Goal: Information Seeking & Learning: Learn about a topic

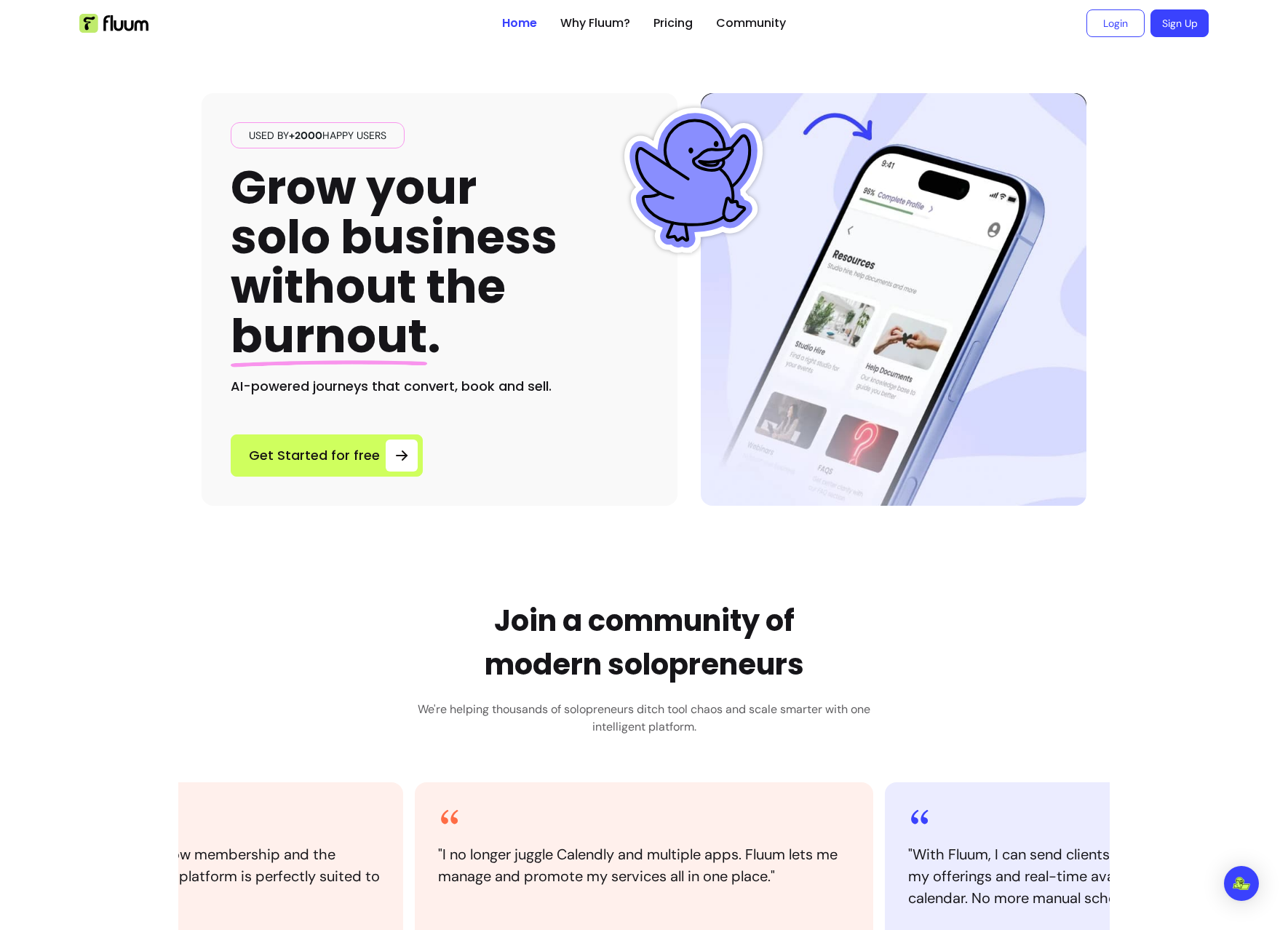
scroll to position [291, 0]
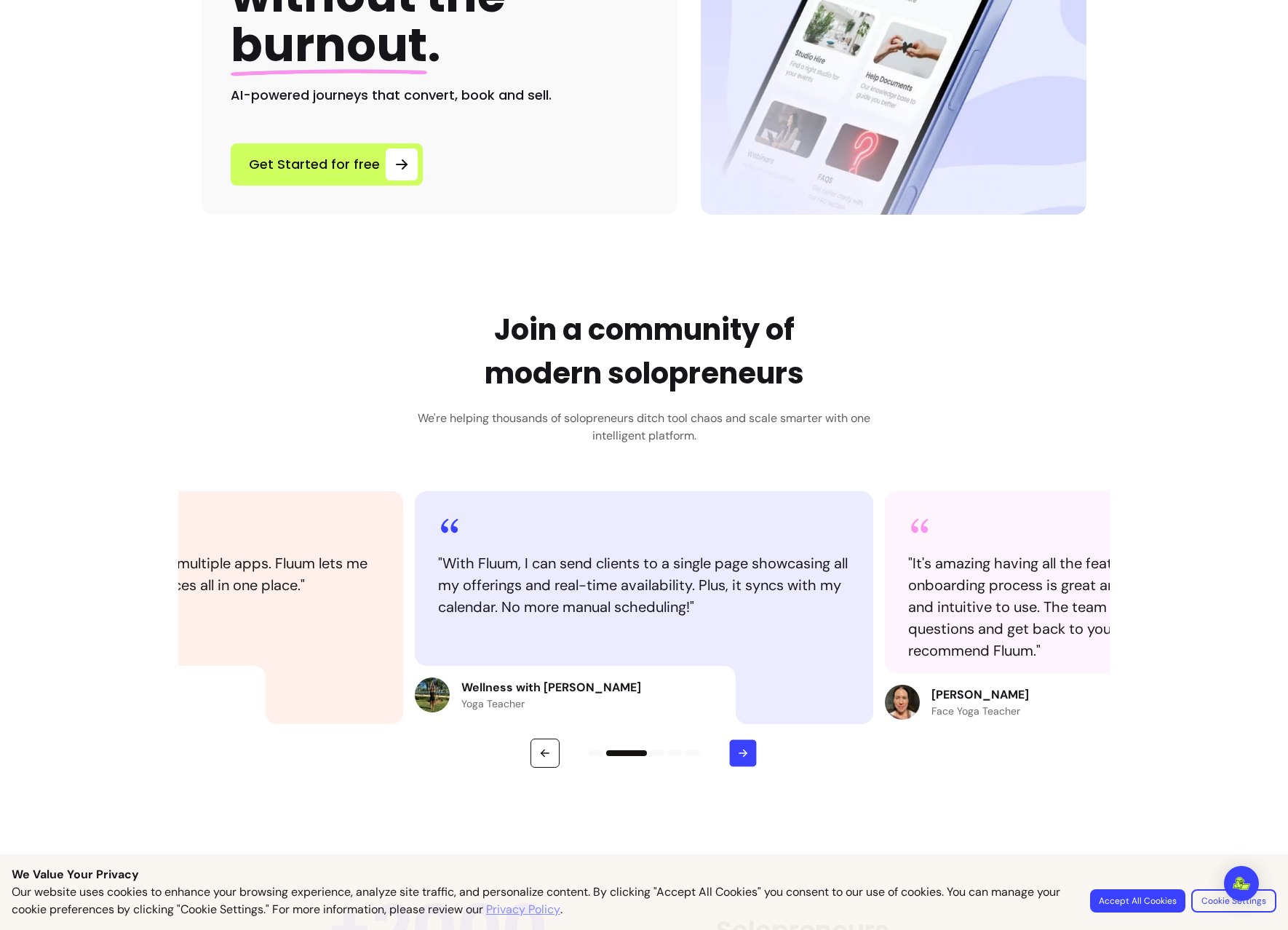
click at [735, 759] on button "button" at bounding box center [743, 753] width 28 height 28
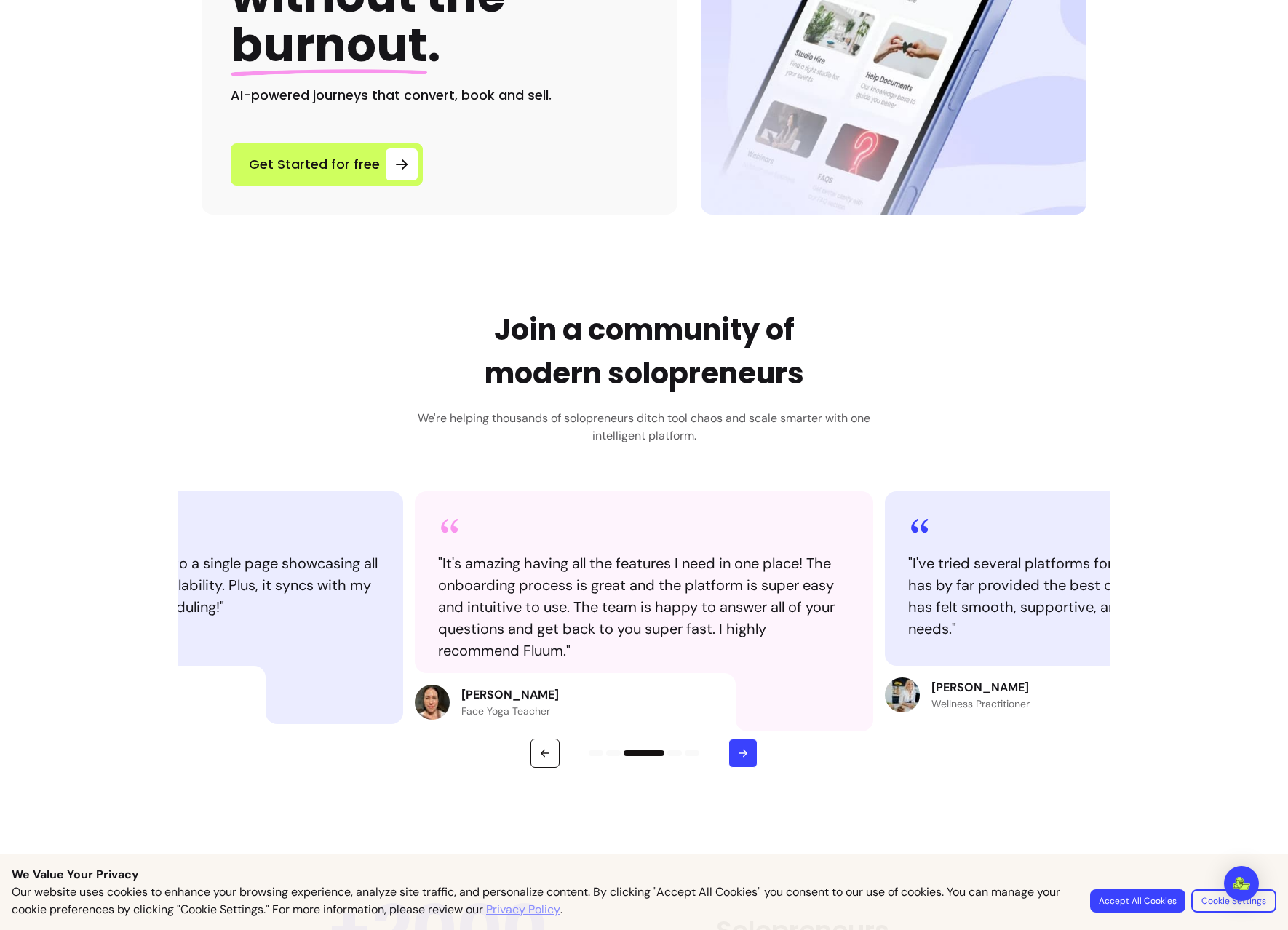
click at [735, 759] on button "button" at bounding box center [743, 753] width 29 height 29
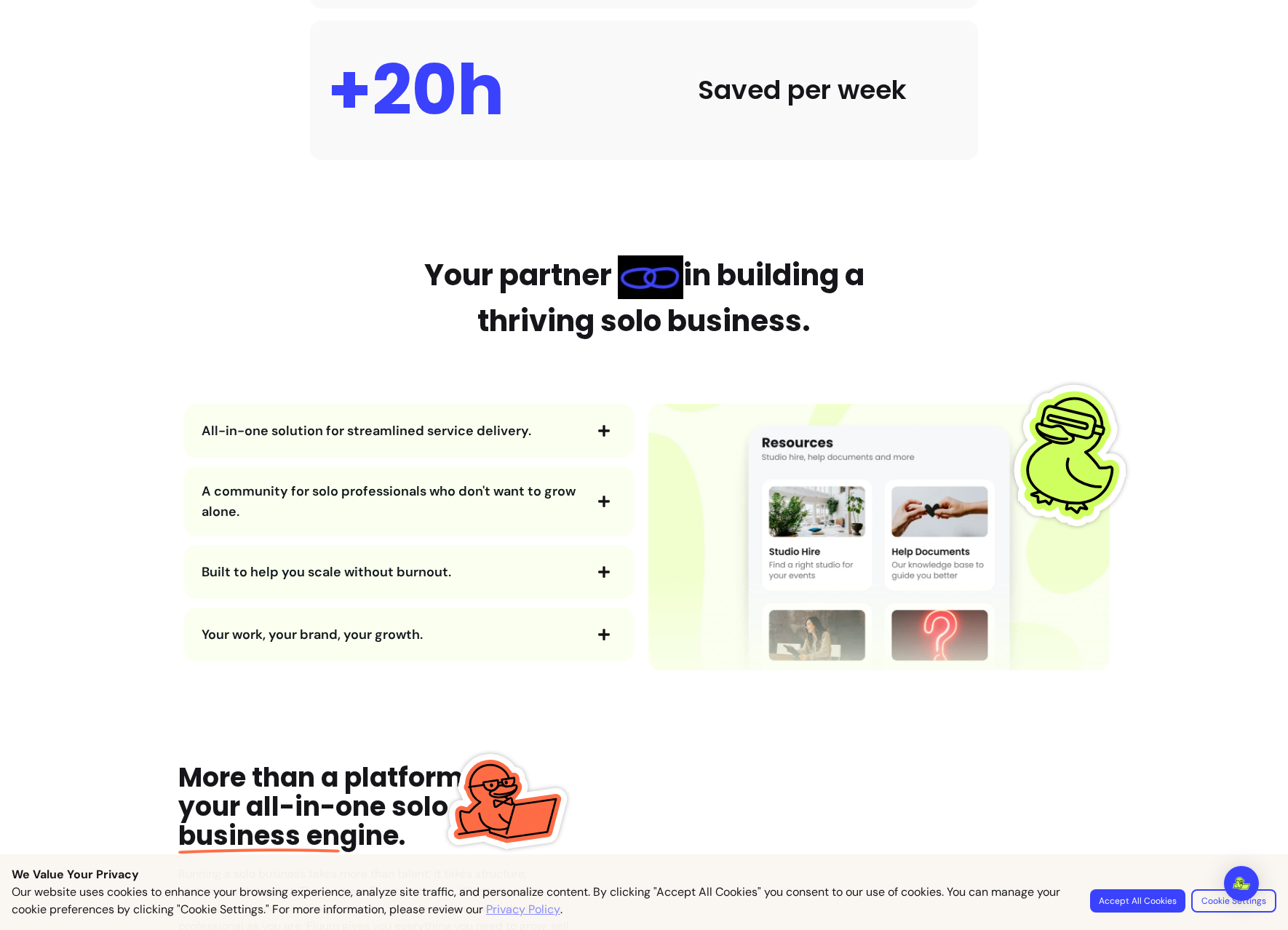
scroll to position [1455, 0]
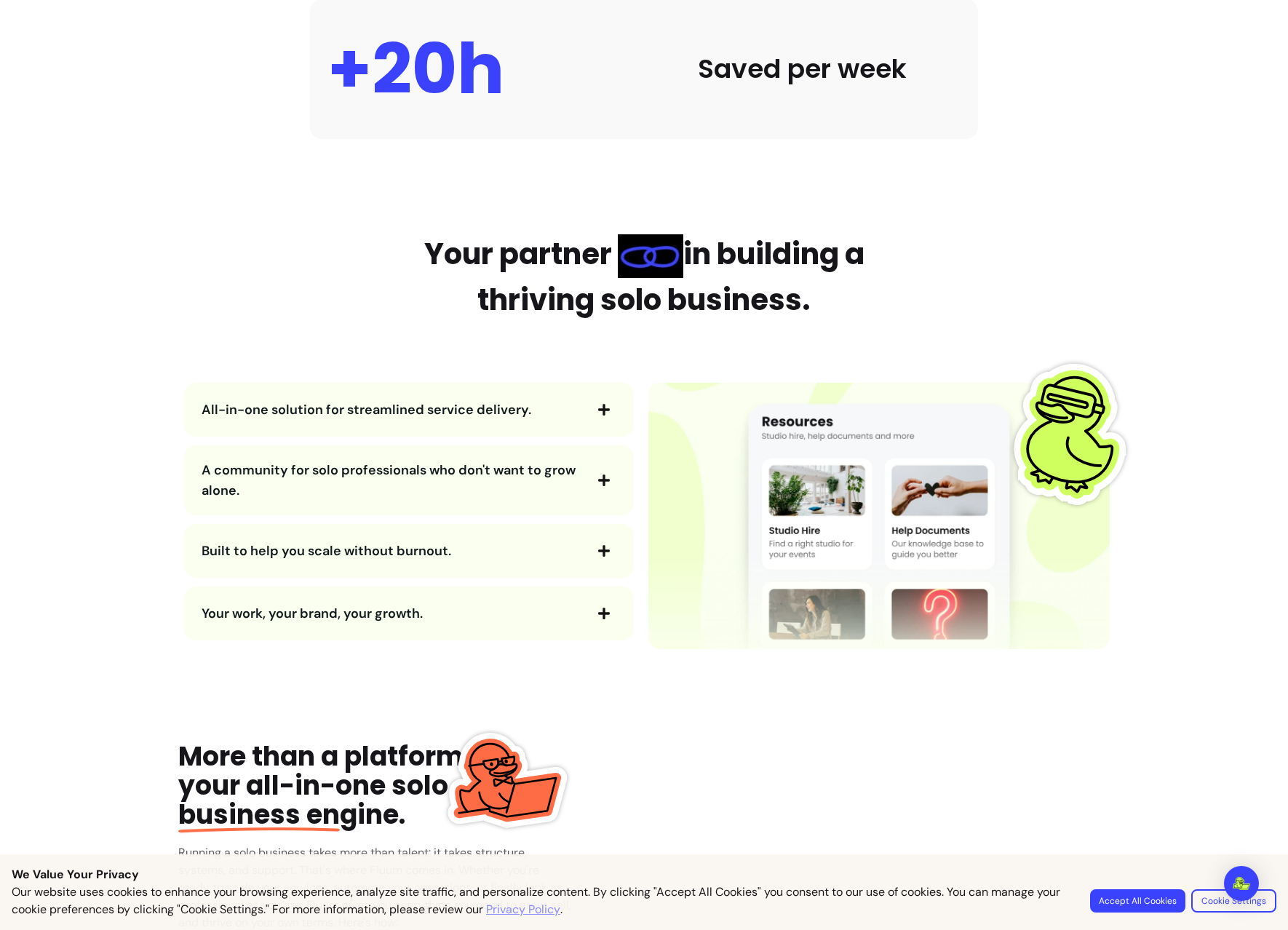
click at [542, 412] on span "All-in-one solution for streamlined service delivery." at bounding box center [392, 410] width 381 height 20
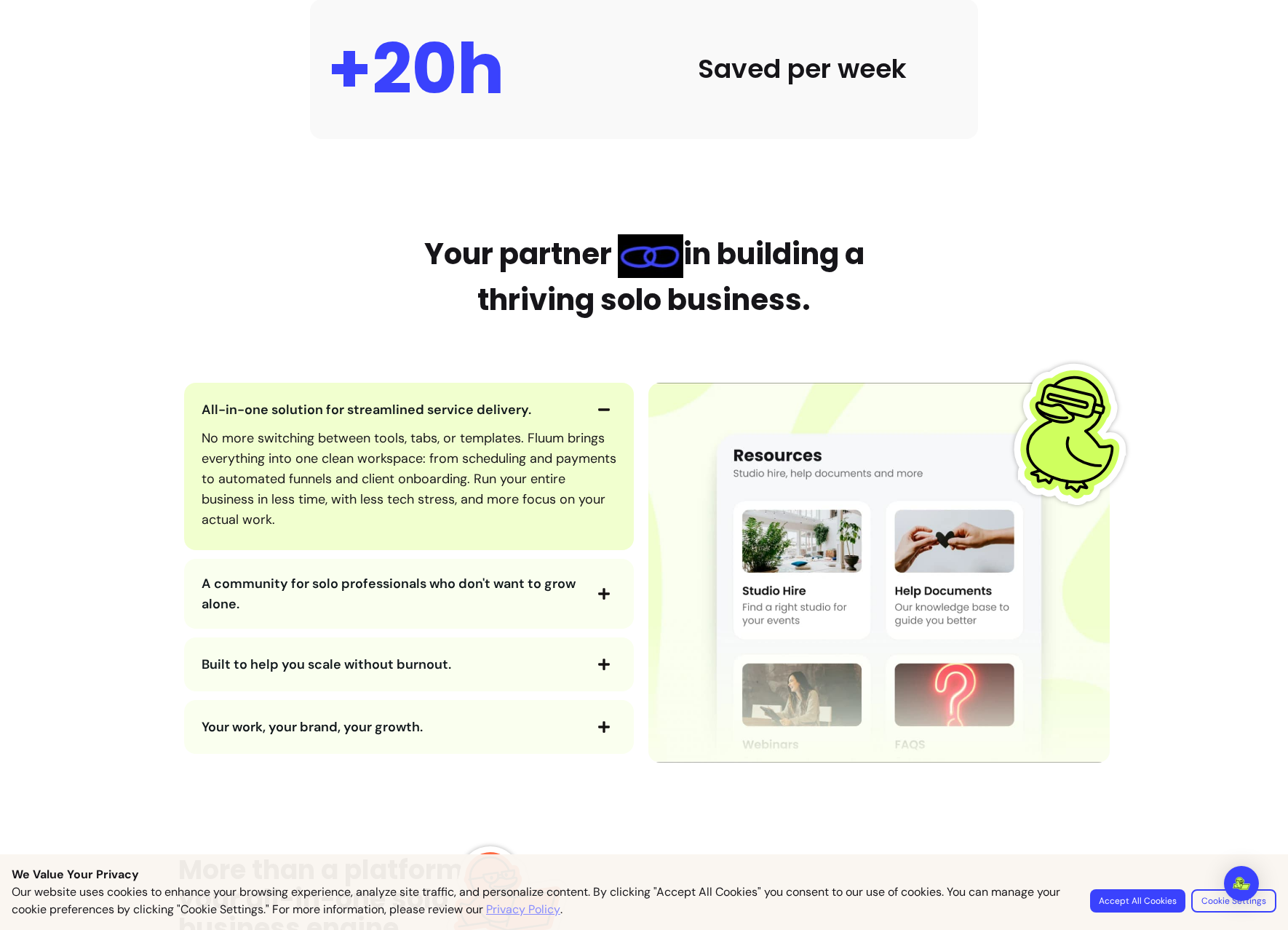
click at [531, 415] on span "All-in-one solution for streamlined service delivery." at bounding box center [392, 410] width 381 height 20
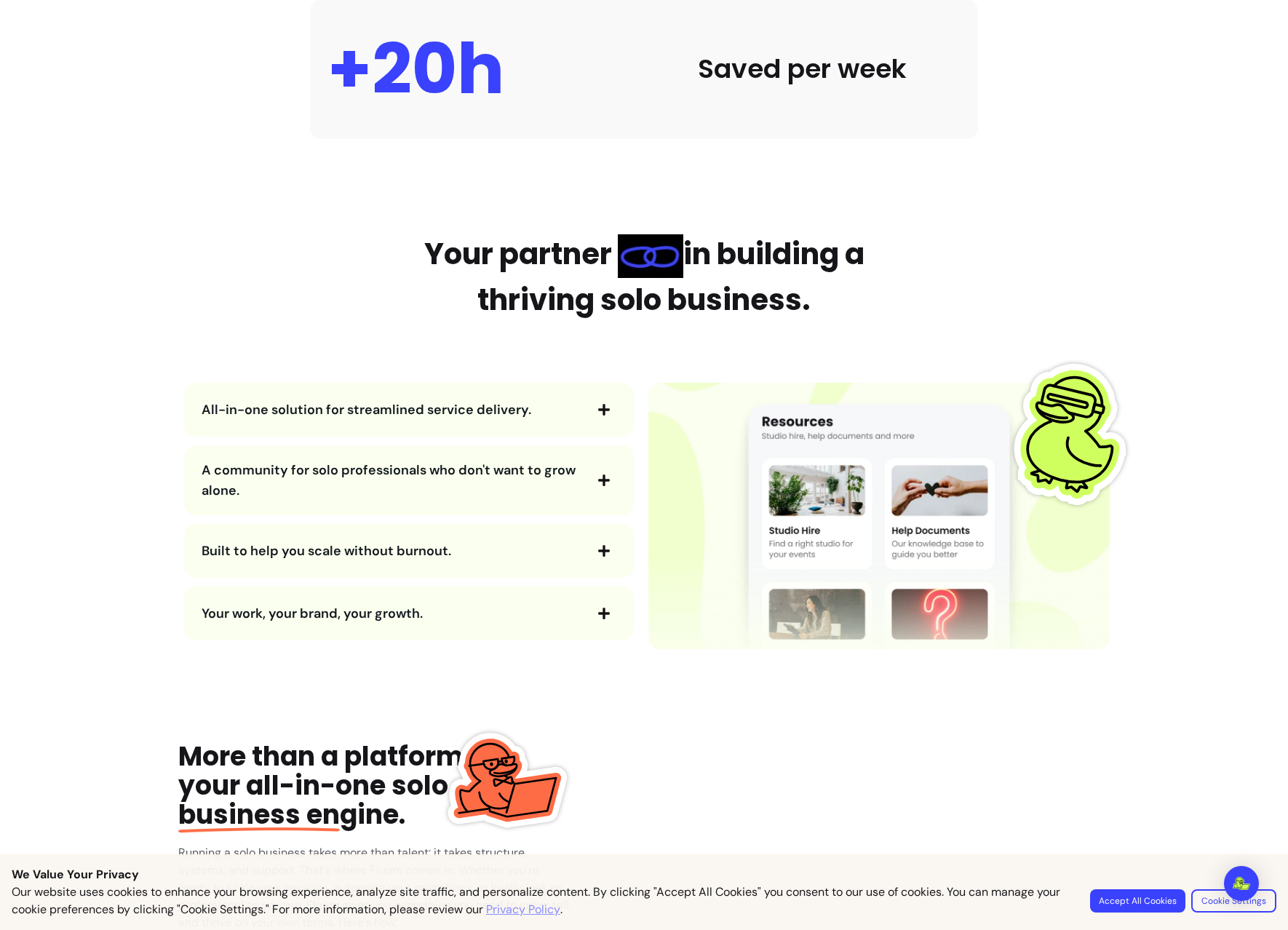
click at [487, 481] on span "A community for solo professionals who don't want to grow alone." at bounding box center [392, 480] width 381 height 41
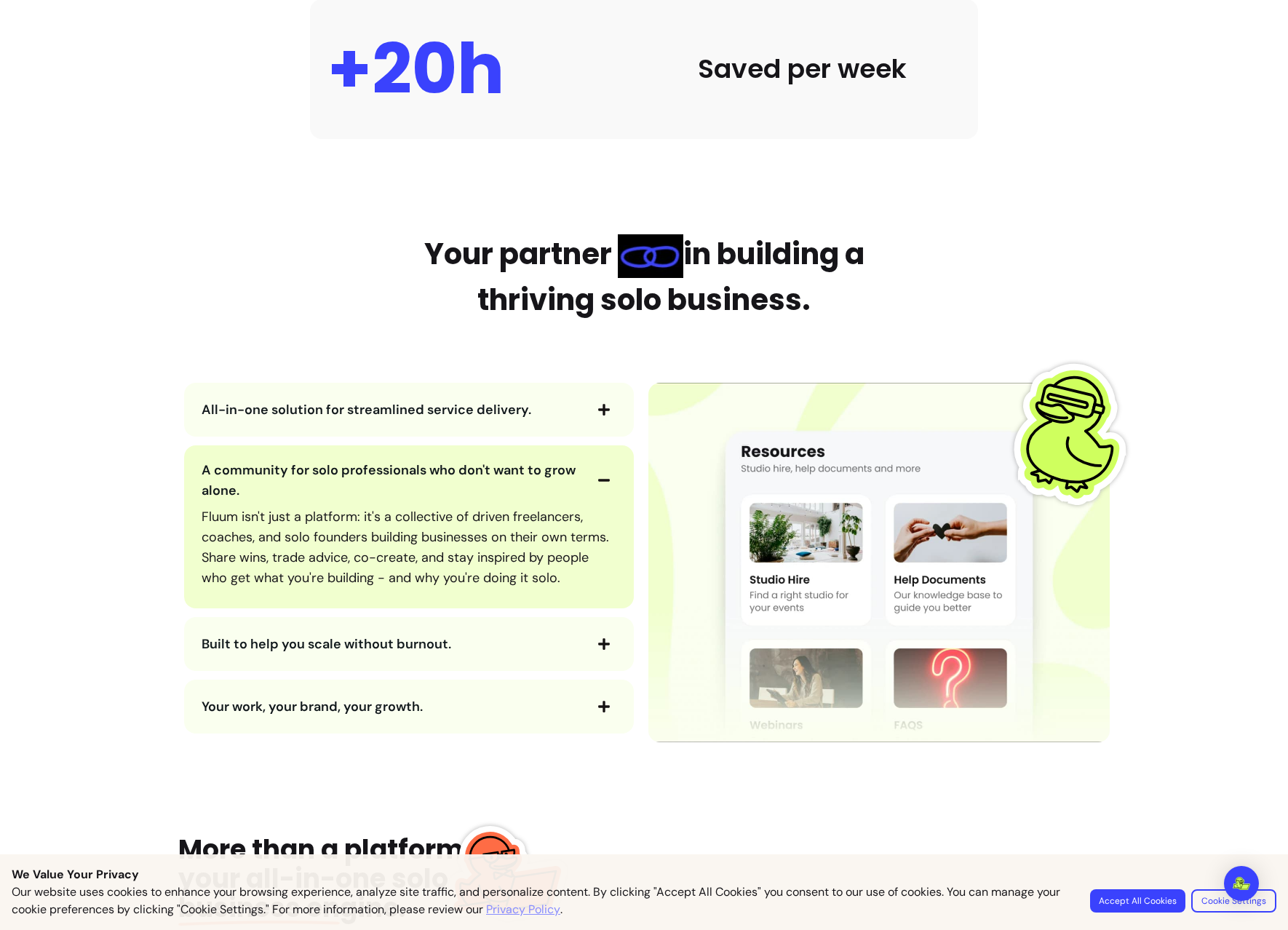
click at [487, 480] on span "A community for solo professionals who don't want to grow alone." at bounding box center [392, 480] width 381 height 41
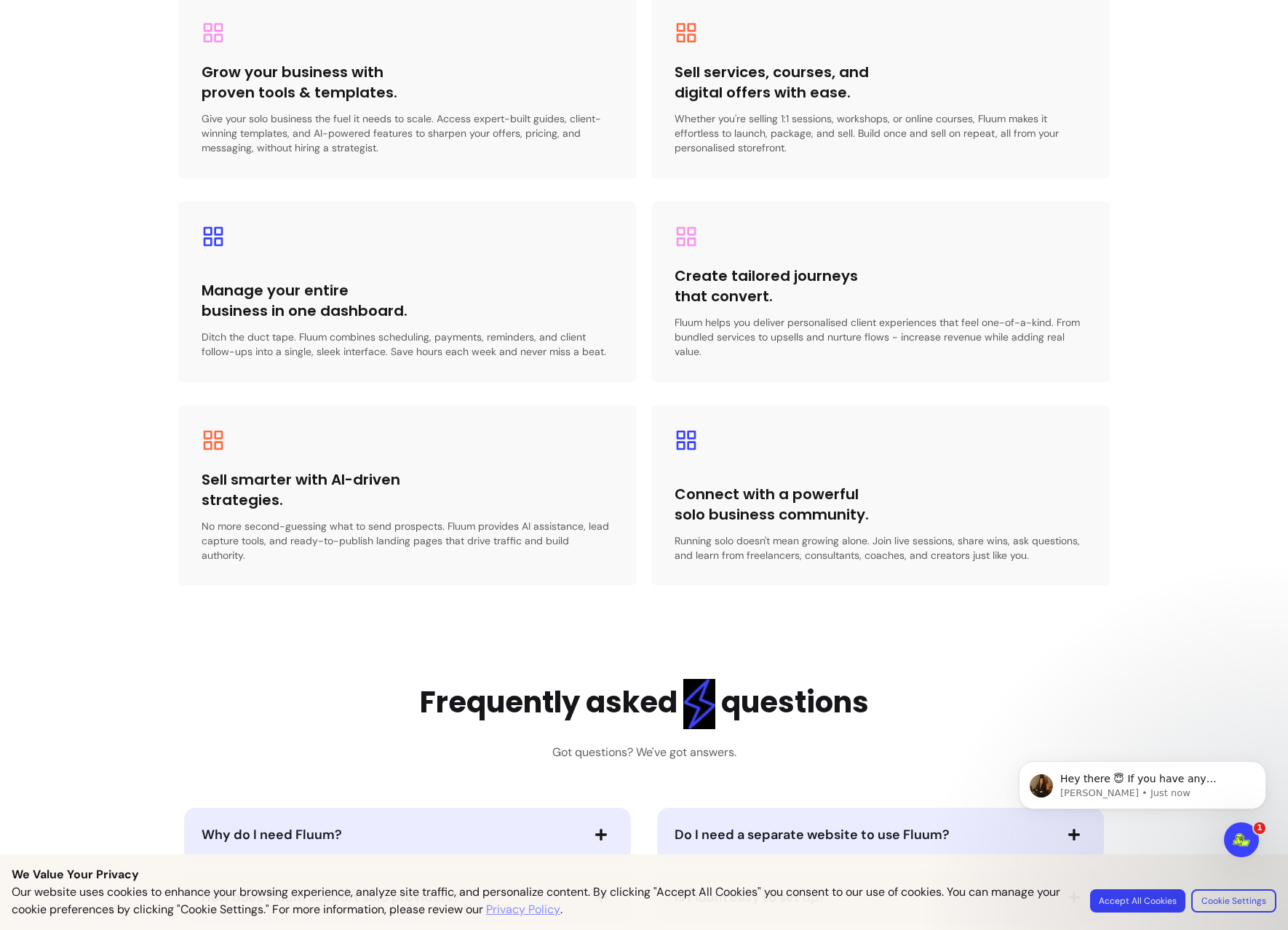
scroll to position [2764, 0]
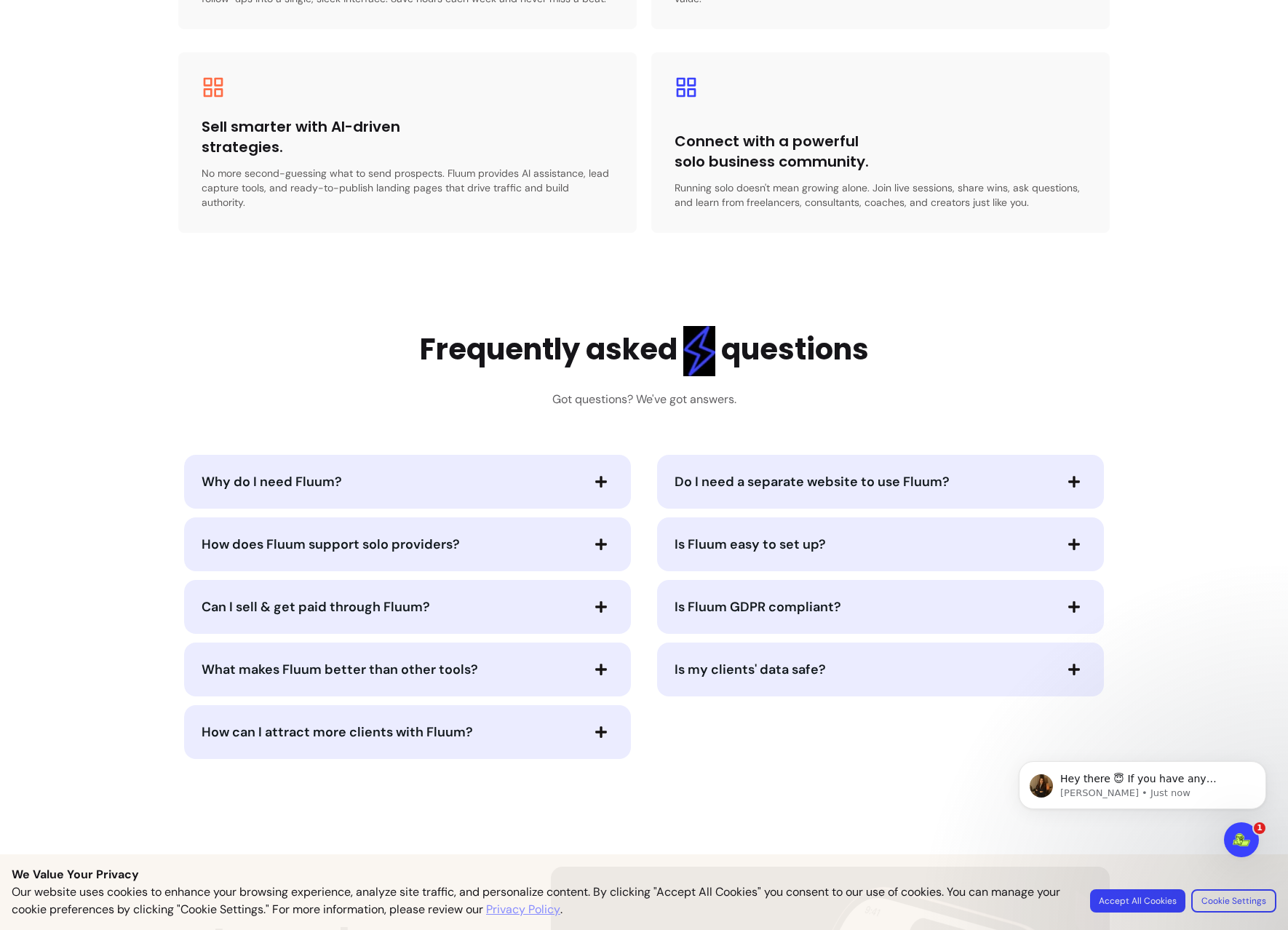
click at [989, 474] on span "Do I need a separate website to use Fluum?" at bounding box center [863, 482] width 378 height 20
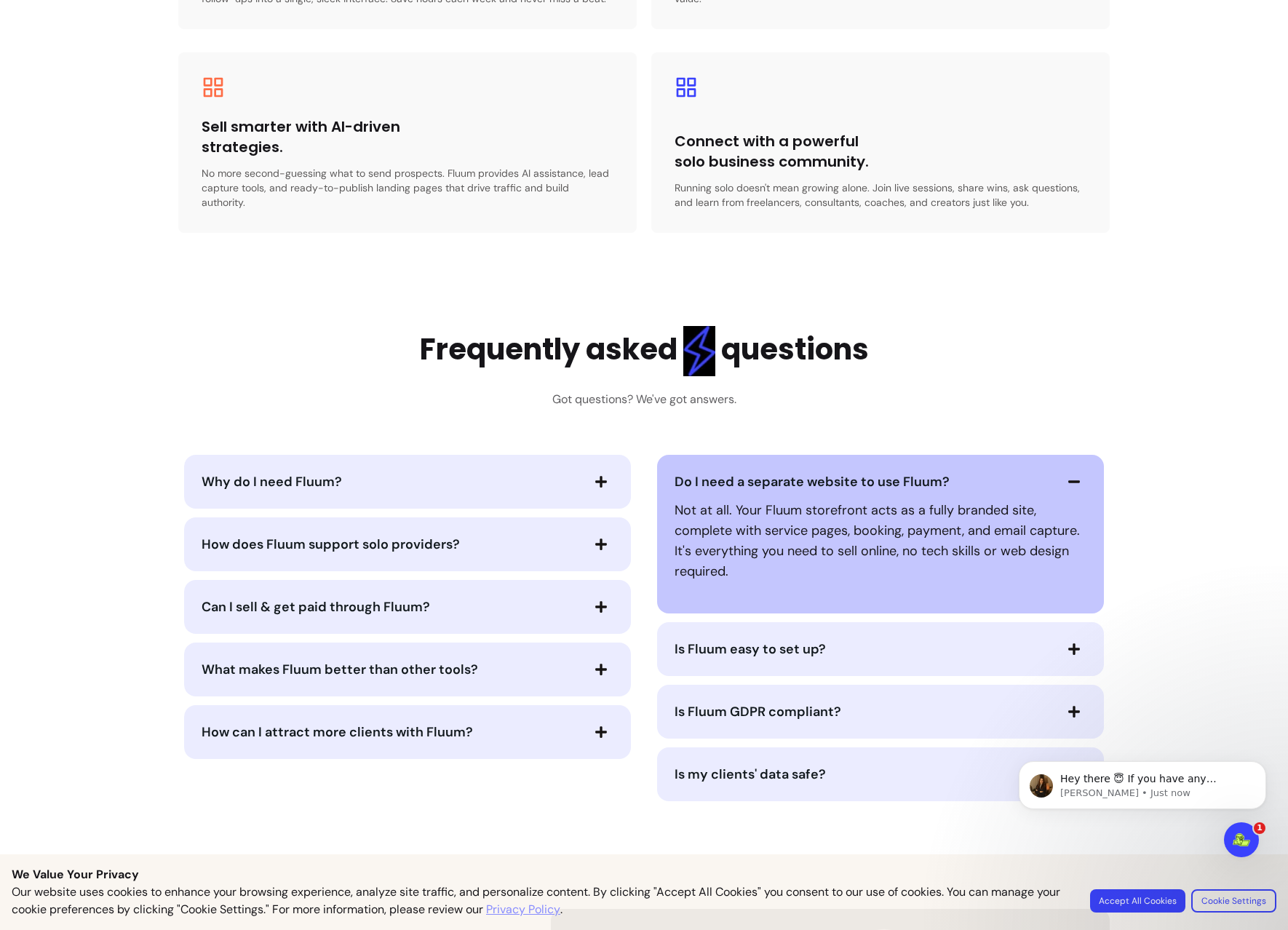
click at [972, 472] on span "Do I need a separate website to use Fluum?" at bounding box center [863, 482] width 378 height 20
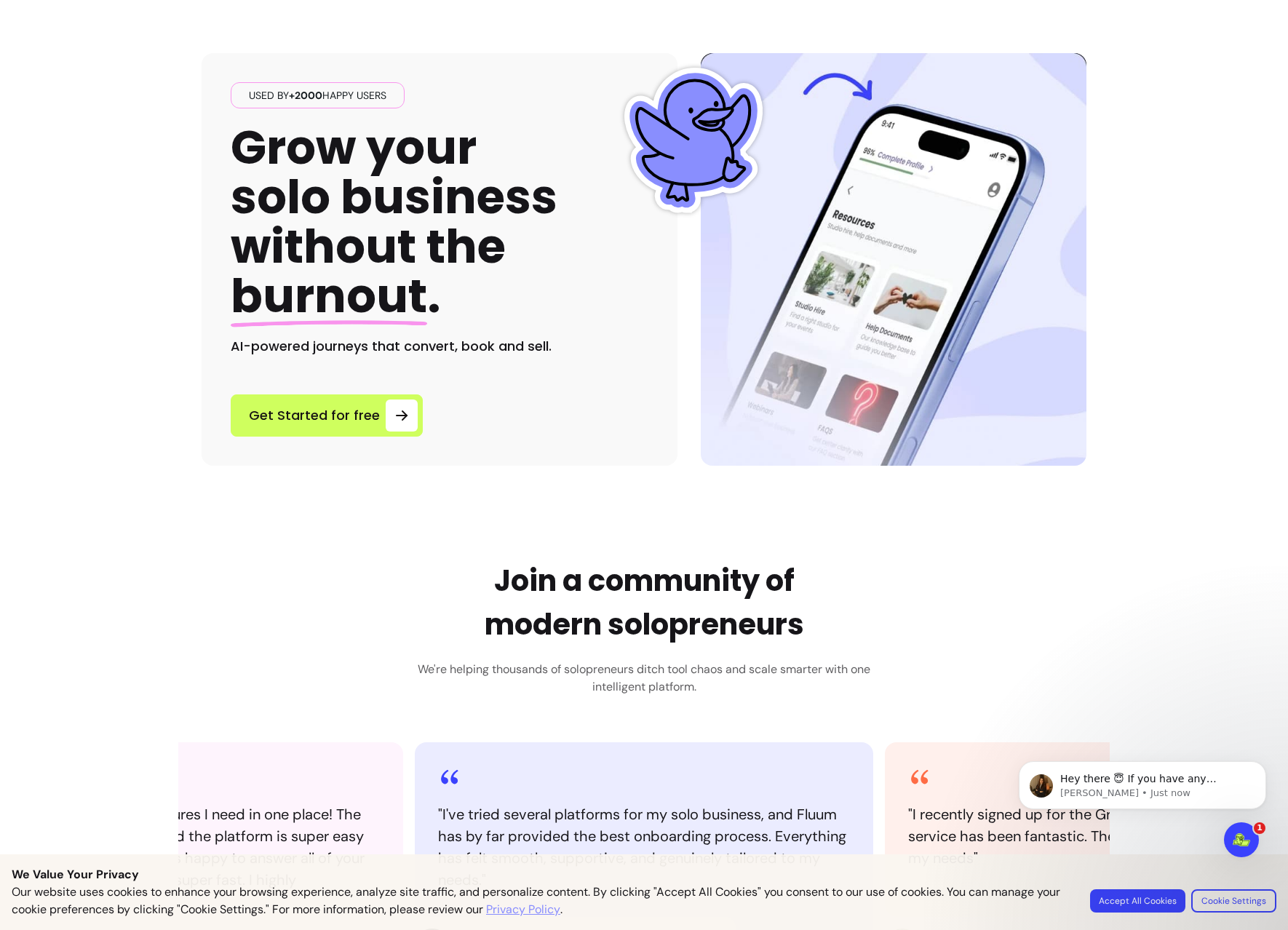
scroll to position [0, 0]
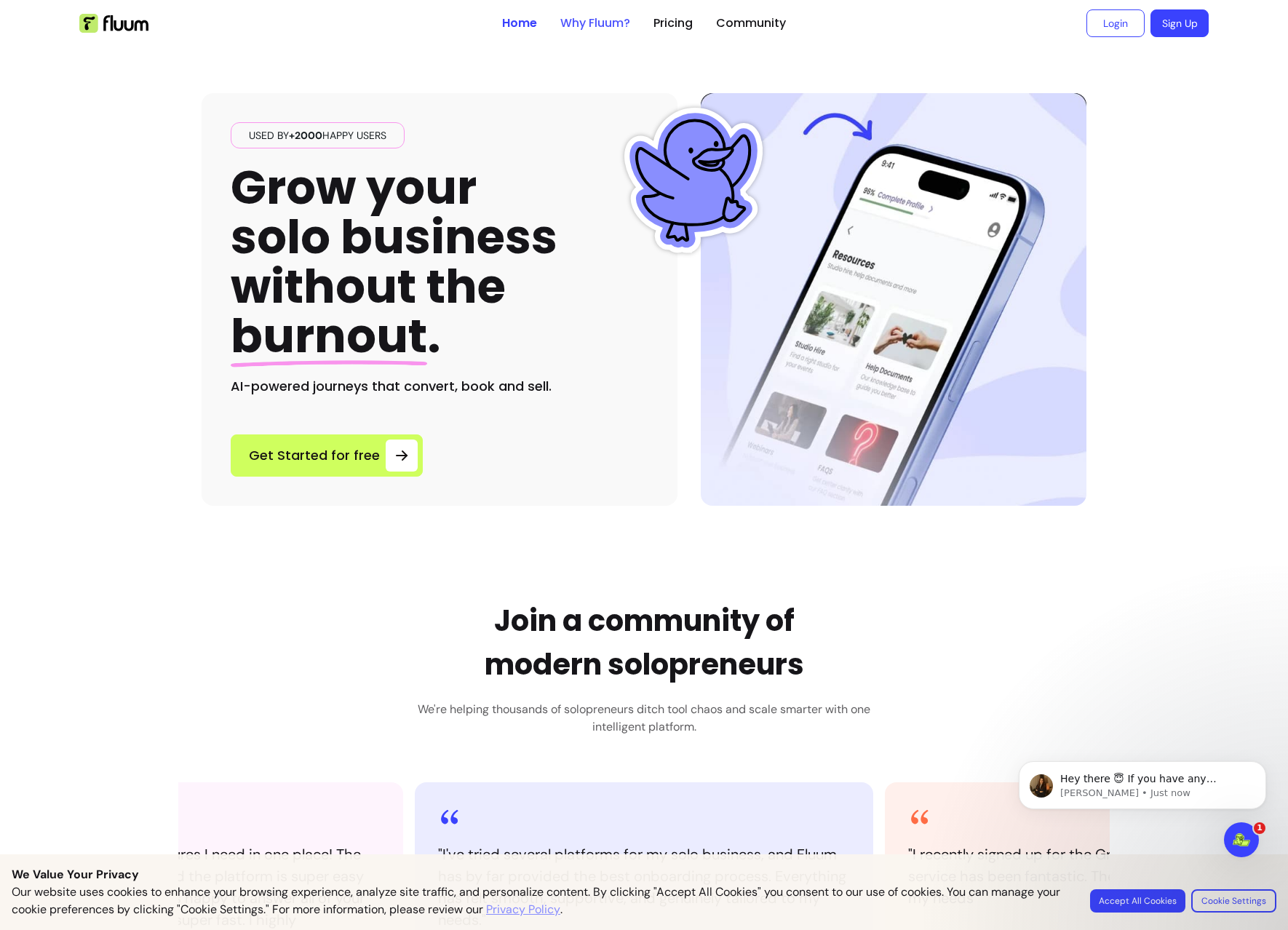
click at [590, 23] on link "Why Fluum?" at bounding box center [595, 23] width 70 height 18
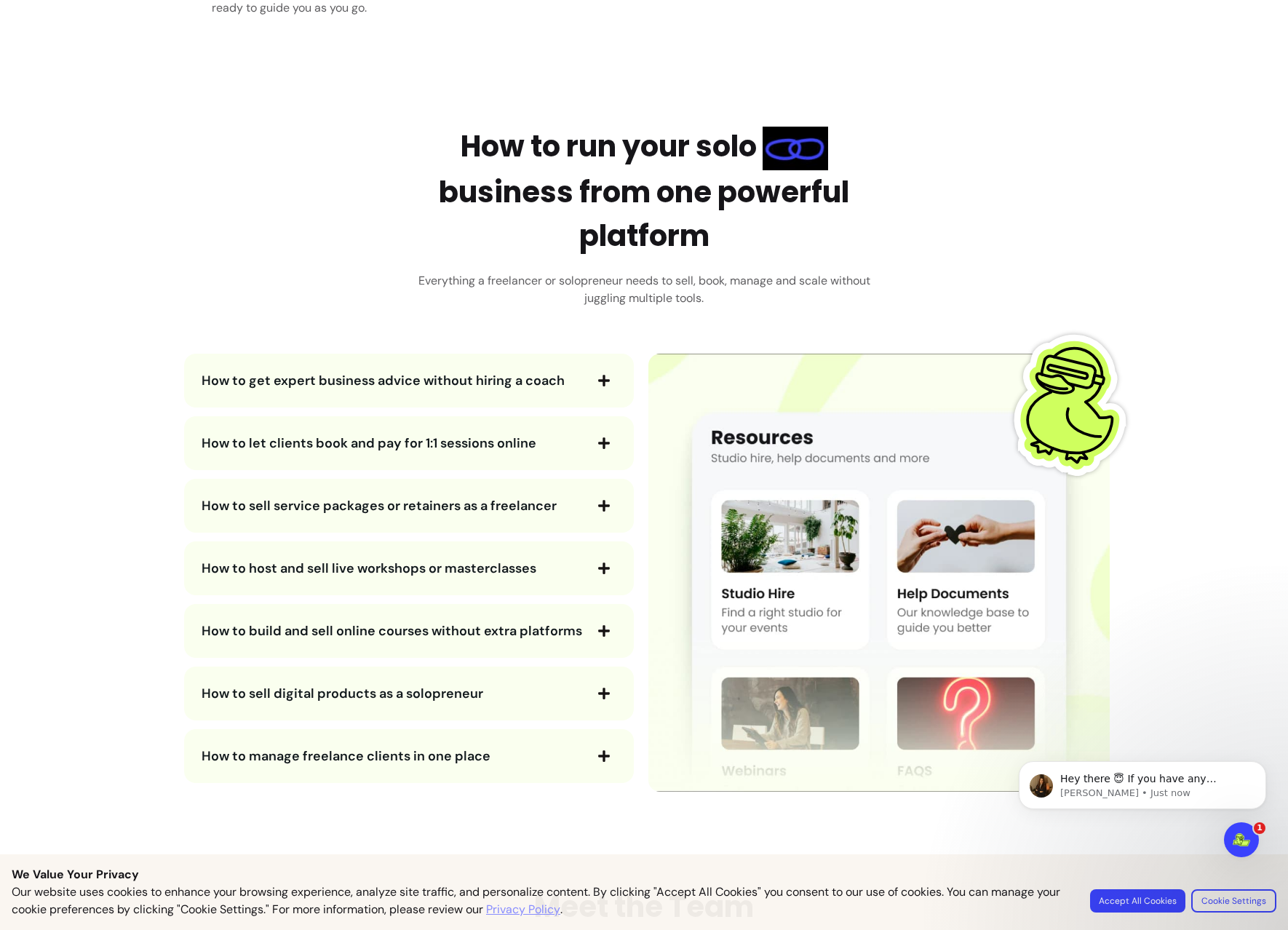
scroll to position [2401, 0]
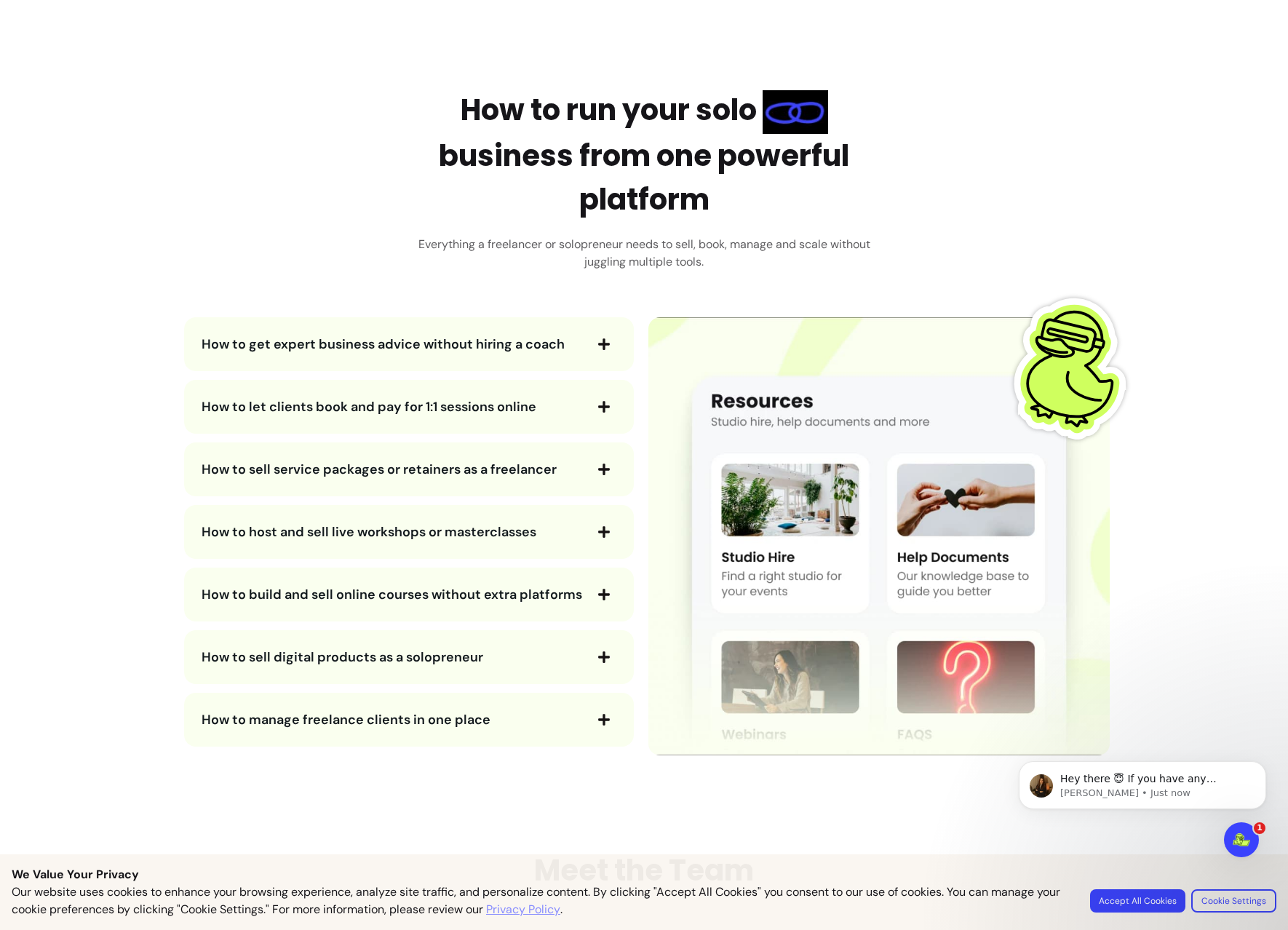
click at [551, 337] on span "How to get expert business advice without hiring a coach" at bounding box center [383, 344] width 363 height 18
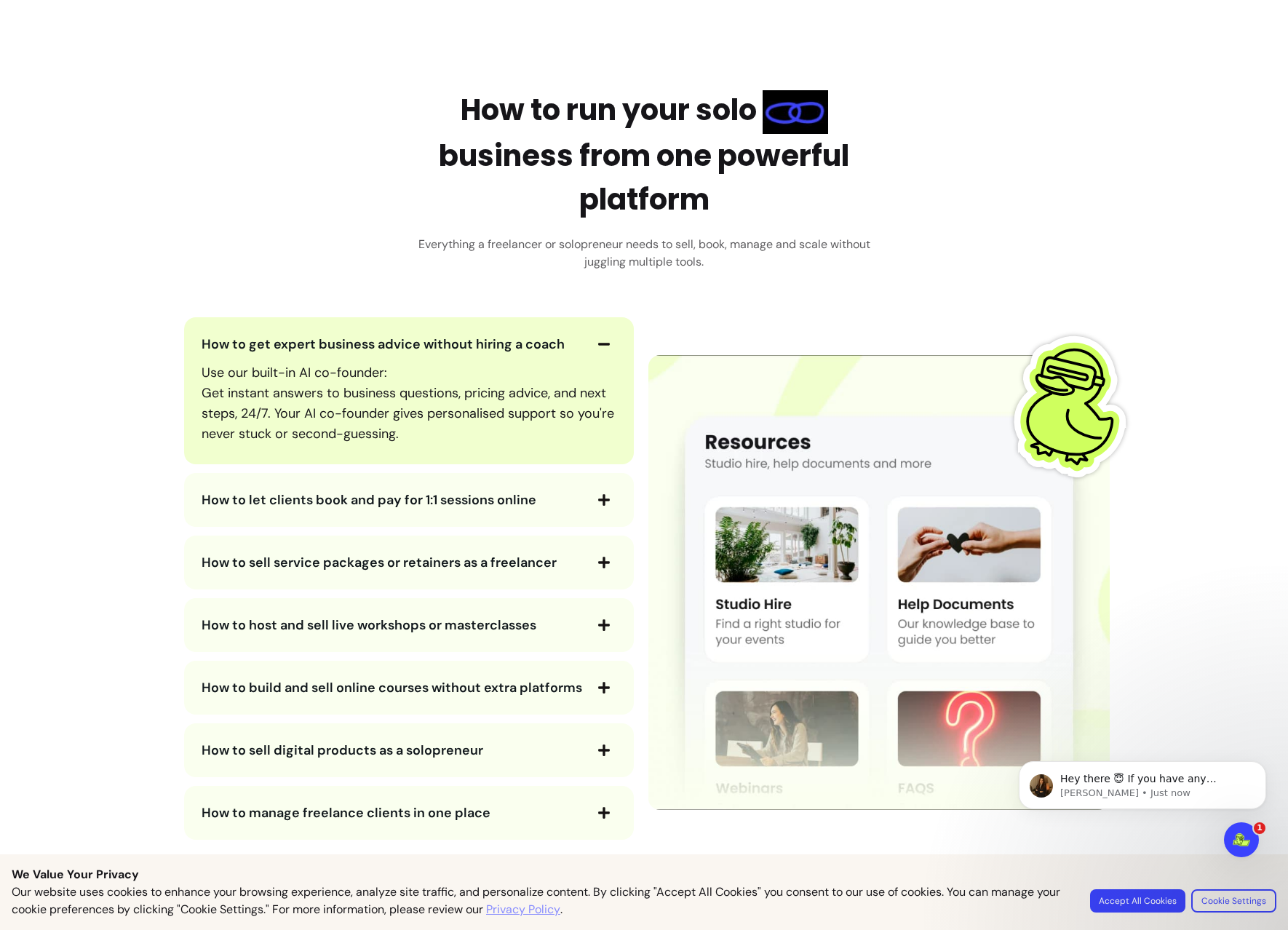
click at [548, 338] on span "How to get expert business advice without hiring a coach" at bounding box center [383, 344] width 363 height 18
